Goal: Go to known website: Access a specific website the user already knows

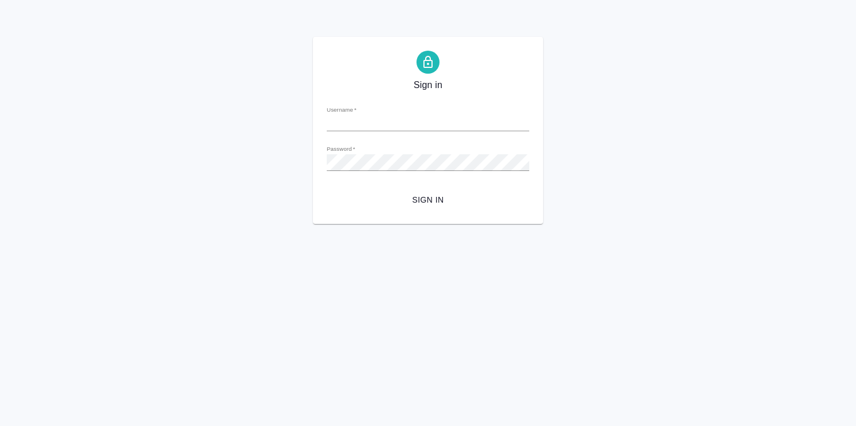
type input "v.abramova@awatera.com"
click at [428, 200] on span "Sign in" at bounding box center [428, 200] width 184 height 14
